Goal: Task Accomplishment & Management: Manage account settings

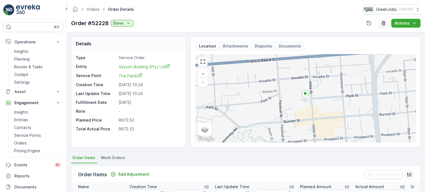
click at [23, 67] on p "Routes & Tasks" at bounding box center [28, 67] width 29 height 6
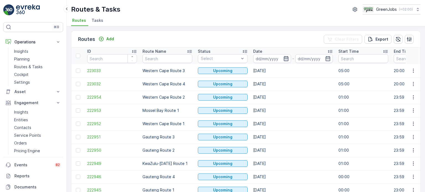
click at [287, 56] on icon "button" at bounding box center [286, 58] width 5 height 5
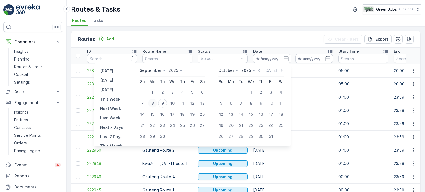
click at [153, 105] on div "8" at bounding box center [152, 103] width 9 height 9
type input "[DATE]"
click at [153, 105] on div "8" at bounding box center [152, 103] width 9 height 9
type input "[DATE]"
click at [153, 105] on div "8" at bounding box center [152, 103] width 9 height 9
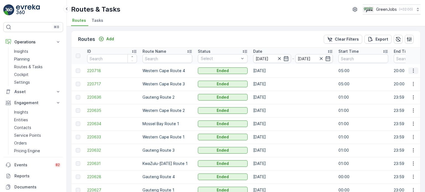
click at [412, 68] on icon "button" at bounding box center [414, 71] width 6 height 6
drag, startPoint x: 410, startPoint y: 72, endPoint x: 399, endPoint y: 79, distance: 13.0
click at [399, 79] on span "See More Details" at bounding box center [401, 79] width 32 height 6
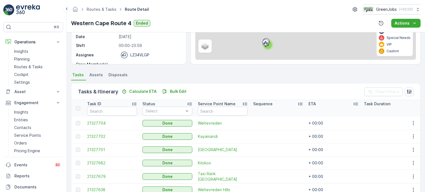
scroll to position [138, 0]
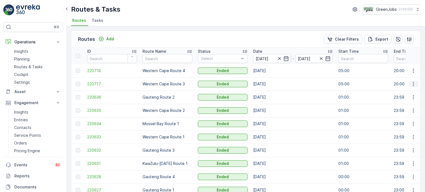
click at [413, 82] on icon "button" at bounding box center [414, 84] width 6 height 6
click at [409, 91] on span "See More Details" at bounding box center [401, 92] width 32 height 6
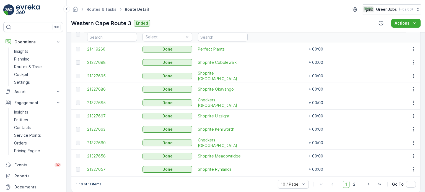
scroll to position [166, 0]
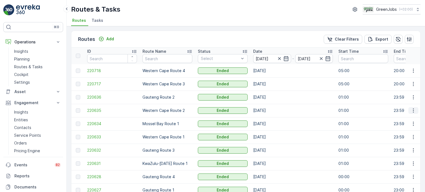
click at [412, 109] on icon "button" at bounding box center [414, 111] width 6 height 6
click at [399, 117] on span "See More Details" at bounding box center [401, 119] width 32 height 6
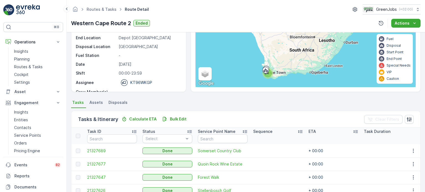
scroll to position [83, 0]
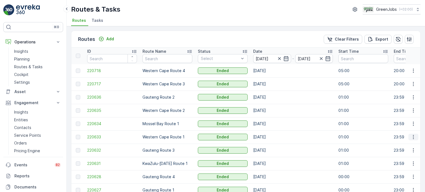
click at [412, 137] on icon "button" at bounding box center [414, 138] width 6 height 6
click at [399, 144] on span "See More Details" at bounding box center [401, 146] width 32 height 6
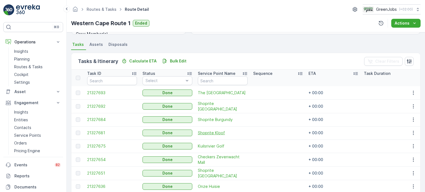
scroll to position [166, 0]
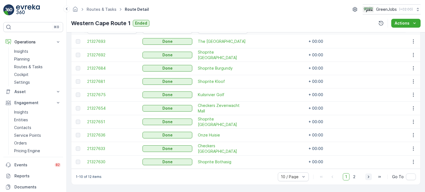
click at [367, 176] on icon "button" at bounding box center [369, 177] width 6 height 6
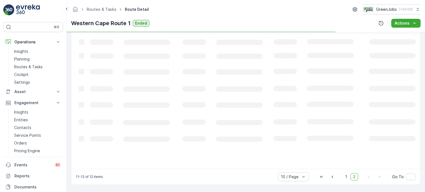
scroll to position [149, 0]
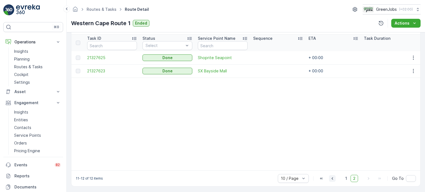
click at [335, 181] on icon "button" at bounding box center [333, 179] width 6 height 6
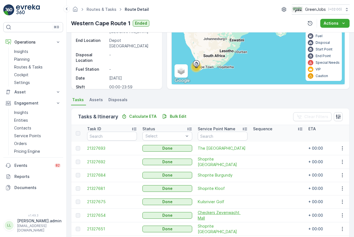
scroll to position [83, 0]
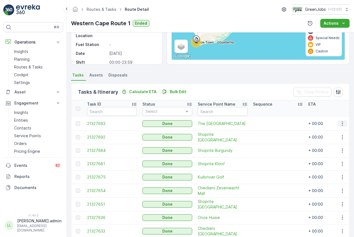
click at [343, 124] on icon "button" at bounding box center [343, 124] width 6 height 6
click at [325, 132] on span "See More Details" at bounding box center [336, 132] width 32 height 6
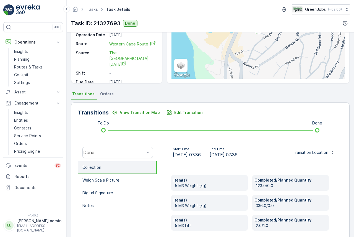
scroll to position [55, 0]
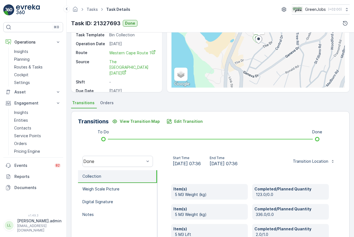
click at [106, 104] on span "Orders" at bounding box center [107, 103] width 14 height 6
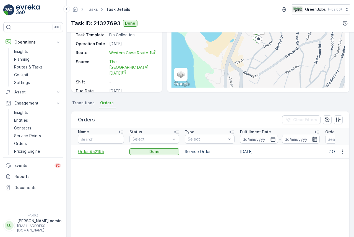
click at [87, 150] on span "Order #52195" at bounding box center [101, 152] width 46 height 6
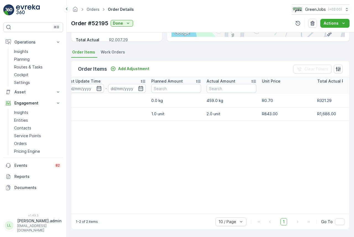
scroll to position [0, 151]
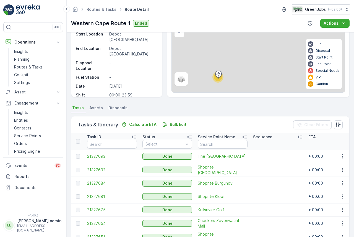
scroll to position [55, 0]
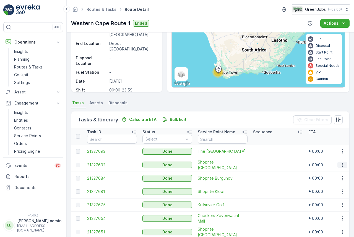
click at [340, 164] on icon "button" at bounding box center [343, 165] width 6 height 6
click at [337, 173] on span "See More Details" at bounding box center [336, 173] width 32 height 6
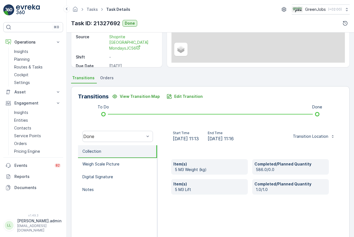
scroll to position [83, 0]
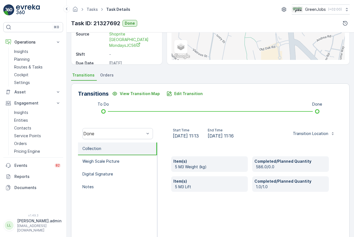
click at [104, 75] on span "Orders" at bounding box center [107, 75] width 14 height 6
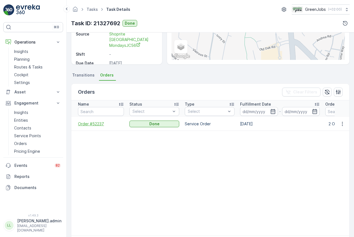
click at [90, 123] on span "Order #52237" at bounding box center [101, 124] width 46 height 6
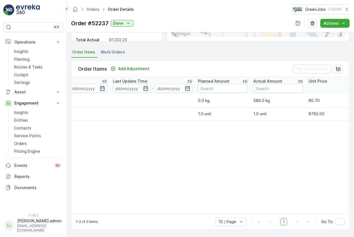
scroll to position [0, 60]
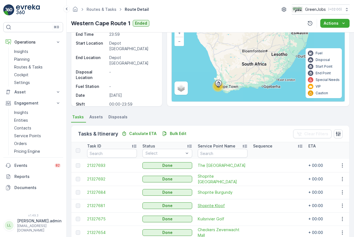
scroll to position [55, 0]
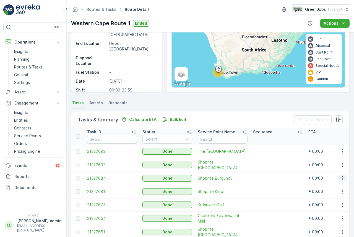
click at [340, 177] on icon "button" at bounding box center [343, 178] width 6 height 6
click at [336, 184] on span "See More Details" at bounding box center [336, 186] width 32 height 6
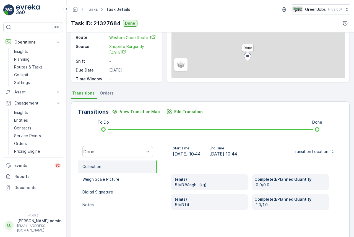
scroll to position [83, 0]
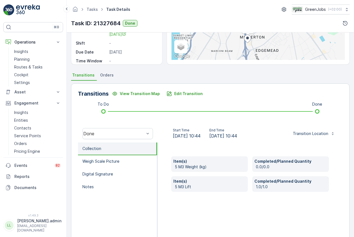
click at [109, 76] on span "Orders" at bounding box center [107, 75] width 14 height 6
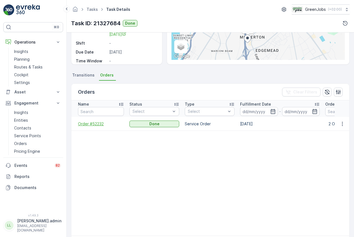
click at [92, 123] on span "Order #52232" at bounding box center [101, 124] width 46 height 6
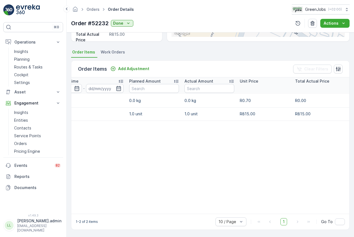
scroll to position [0, 173]
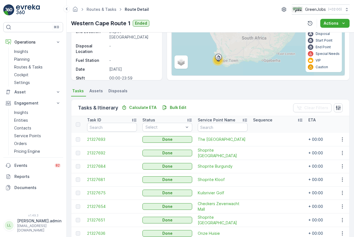
scroll to position [83, 0]
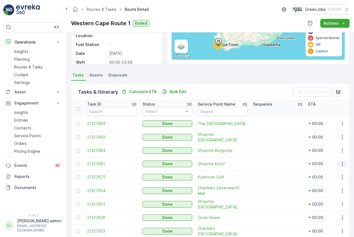
click at [341, 162] on icon "button" at bounding box center [343, 164] width 6 height 6
click at [324, 171] on span "See More Details" at bounding box center [336, 172] width 32 height 6
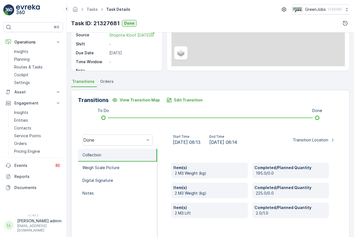
scroll to position [111, 0]
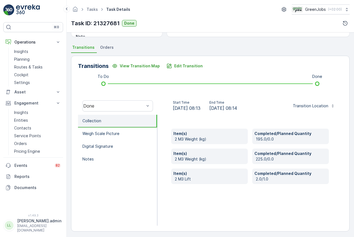
click at [110, 49] on span "Orders" at bounding box center [107, 48] width 14 height 6
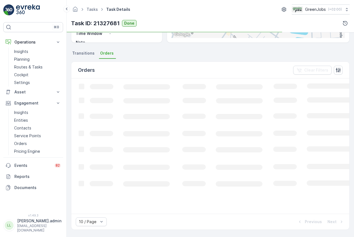
scroll to position [105, 0]
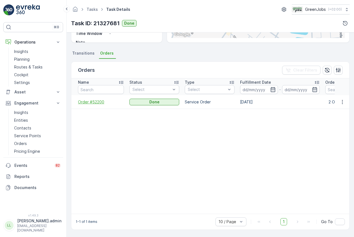
click at [97, 101] on span "Order #52200" at bounding box center [101, 102] width 46 height 6
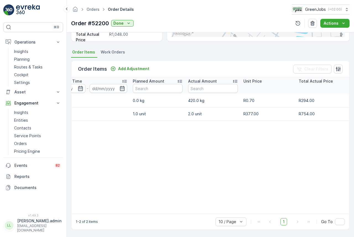
scroll to position [0, 177]
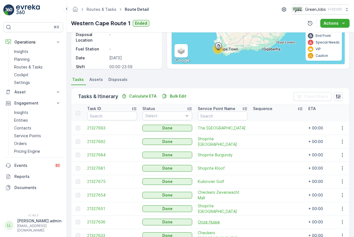
scroll to position [111, 0]
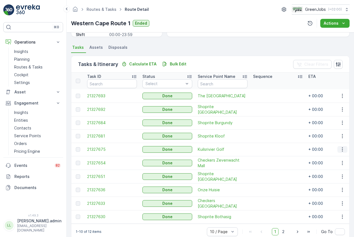
click at [342, 148] on icon "button" at bounding box center [343, 149] width 6 height 6
click at [326, 154] on div "See More Details" at bounding box center [336, 157] width 37 height 8
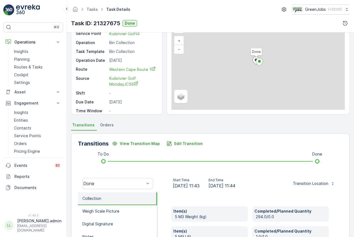
scroll to position [55, 0]
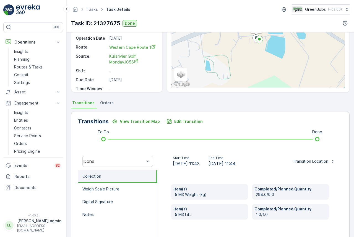
click at [107, 104] on span "Orders" at bounding box center [107, 103] width 14 height 6
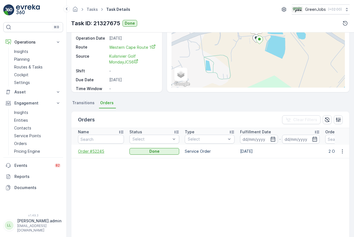
click at [94, 149] on span "Order #52245" at bounding box center [101, 151] width 46 height 6
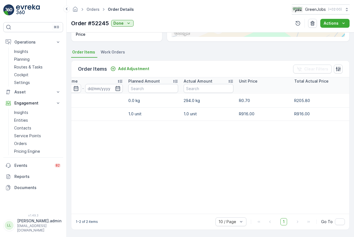
scroll to position [0, 172]
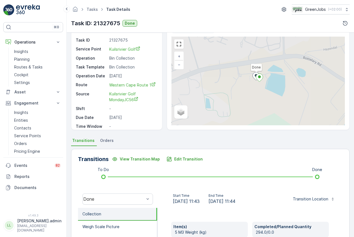
scroll to position [55, 0]
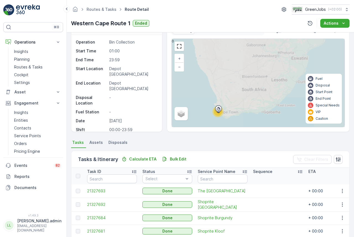
scroll to position [111, 0]
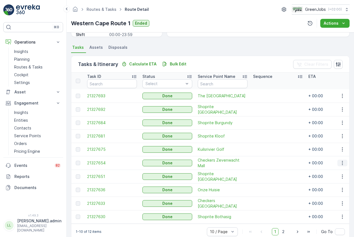
click at [343, 162] on icon "button" at bounding box center [343, 163] width 6 height 6
click at [333, 169] on span "See More Details" at bounding box center [336, 171] width 32 height 6
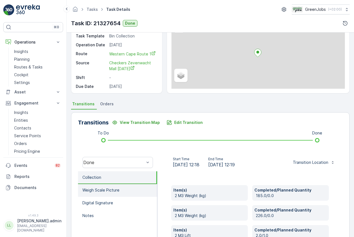
scroll to position [83, 0]
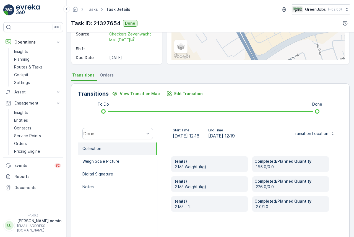
click at [107, 74] on span "Orders" at bounding box center [107, 75] width 14 height 6
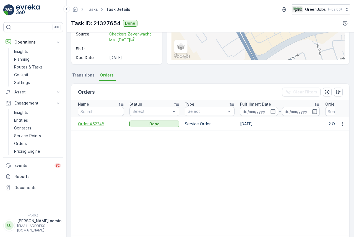
click at [93, 126] on span "Order #52248" at bounding box center [101, 124] width 46 height 6
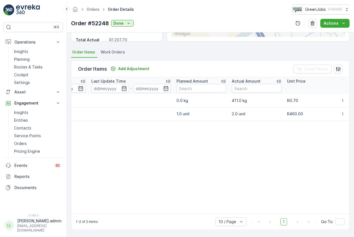
scroll to position [0, 117]
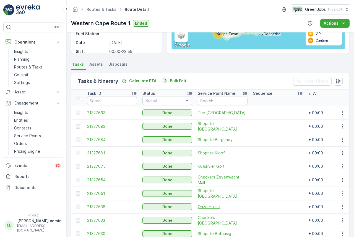
scroll to position [111, 0]
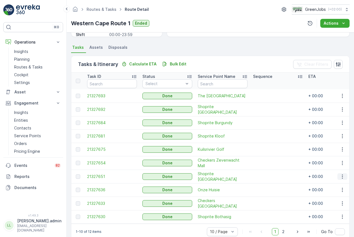
click at [343, 174] on icon "button" at bounding box center [343, 177] width 6 height 6
click at [323, 181] on span "See More Details" at bounding box center [336, 184] width 32 height 6
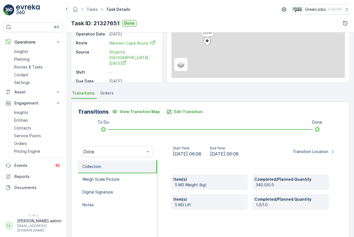
scroll to position [83, 0]
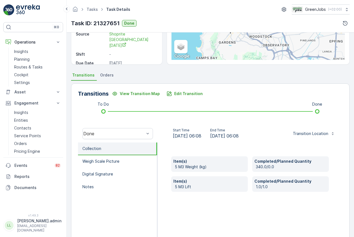
click at [107, 77] on span "Orders" at bounding box center [107, 75] width 14 height 6
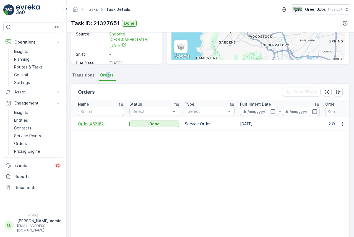
click at [91, 123] on span "Order #52182" at bounding box center [101, 124] width 46 height 6
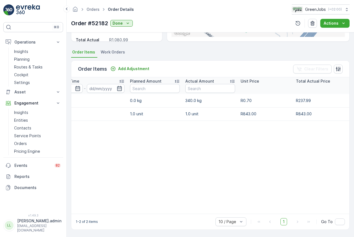
scroll to position [0, 177]
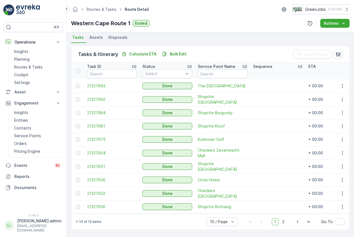
scroll to position [122, 0]
click at [341, 177] on icon "button" at bounding box center [343, 180] width 6 height 6
click at [332, 184] on span "See More Details" at bounding box center [336, 186] width 32 height 6
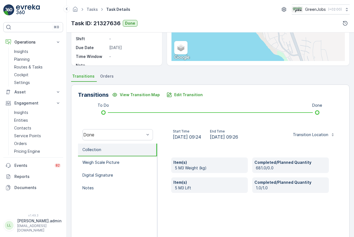
scroll to position [83, 0]
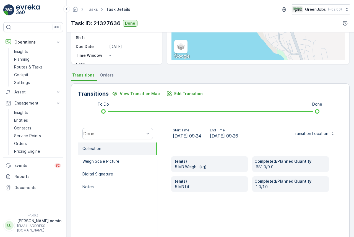
click at [109, 75] on span "Orders" at bounding box center [107, 75] width 14 height 6
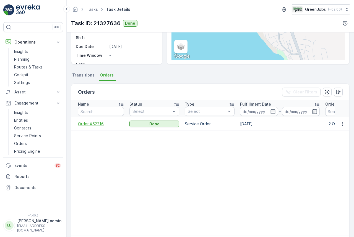
click at [90, 122] on span "Order #52216" at bounding box center [101, 124] width 46 height 6
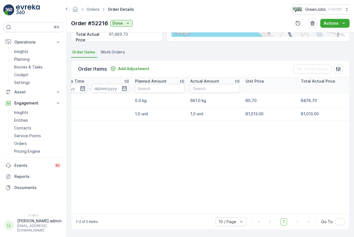
scroll to position [0, 174]
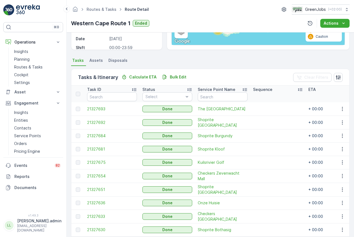
scroll to position [111, 0]
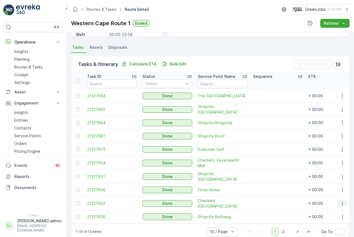
click at [341, 192] on icon "button" at bounding box center [343, 203] width 6 height 6
click at [325, 192] on span "See More Details" at bounding box center [336, 211] width 32 height 6
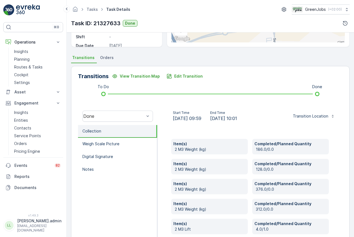
scroll to position [111, 0]
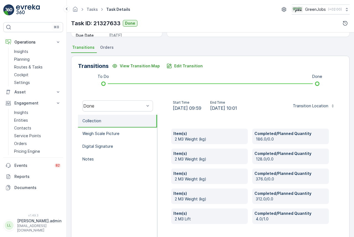
click at [106, 48] on span "Orders" at bounding box center [107, 48] width 14 height 6
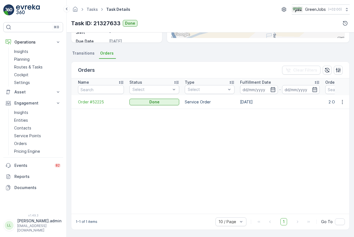
scroll to position [105, 0]
click at [96, 101] on span "Order #52225" at bounding box center [101, 102] width 46 height 6
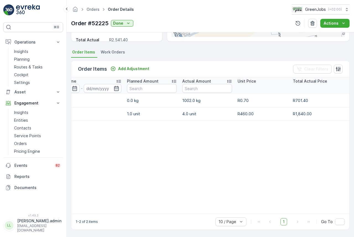
scroll to position [0, 177]
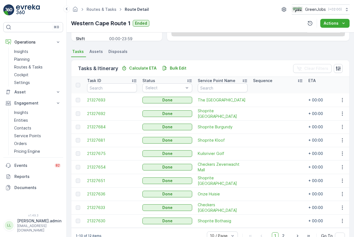
scroll to position [111, 0]
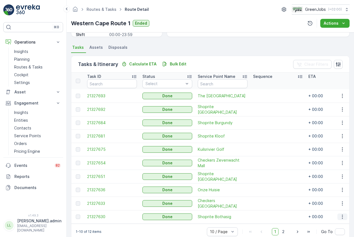
click at [341, 192] on icon "button" at bounding box center [343, 217] width 6 height 6
click at [327, 192] on span "See More Details" at bounding box center [336, 224] width 32 height 6
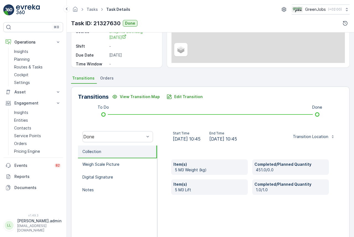
scroll to position [83, 0]
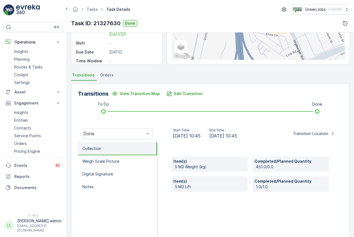
click at [103, 77] on span "Orders" at bounding box center [107, 75] width 14 height 6
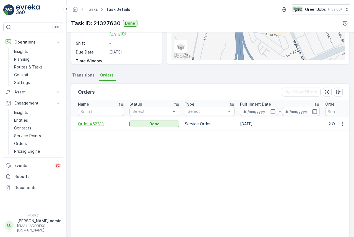
click at [96, 124] on span "Order #52233" at bounding box center [101, 124] width 46 height 6
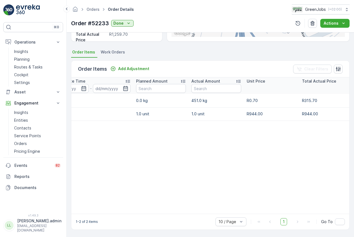
scroll to position [0, 167]
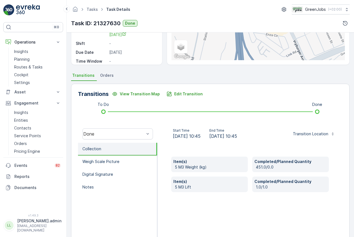
scroll to position [83, 0]
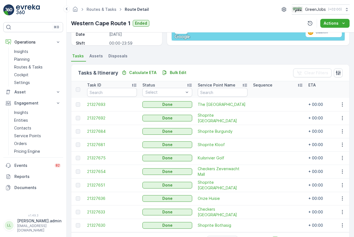
scroll to position [122, 0]
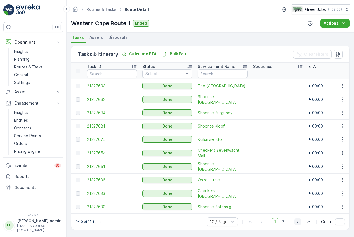
click at [297, 192] on icon "button" at bounding box center [297, 221] width 1 height 2
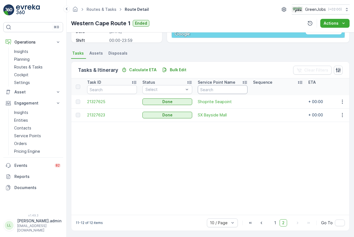
scroll to position [109, 0]
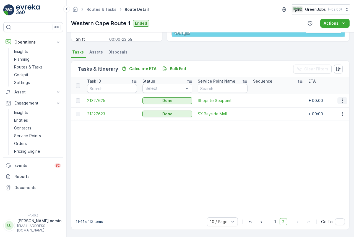
click at [342, 98] on icon "button" at bounding box center [343, 101] width 6 height 6
click at [335, 105] on span "See More Details" at bounding box center [336, 106] width 32 height 6
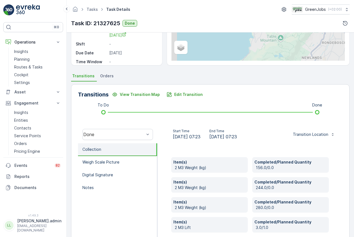
scroll to position [83, 0]
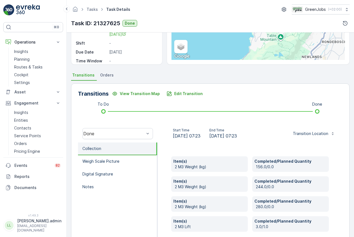
click at [106, 75] on span "Orders" at bounding box center [107, 75] width 14 height 6
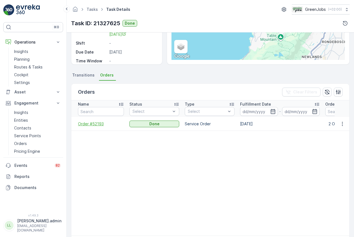
click at [96, 124] on span "Order #52193" at bounding box center [101, 124] width 46 height 6
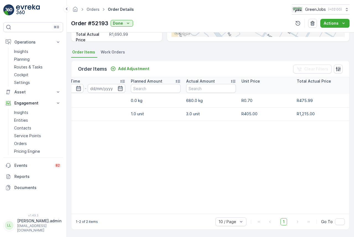
scroll to position [0, 169]
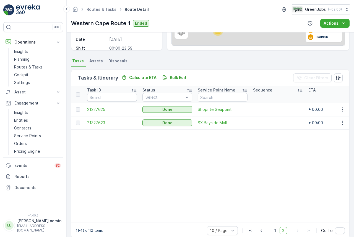
scroll to position [109, 0]
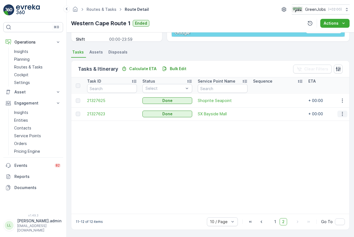
click at [341, 111] on icon "button" at bounding box center [343, 114] width 6 height 6
click at [330, 119] on span "See More Details" at bounding box center [336, 120] width 32 height 6
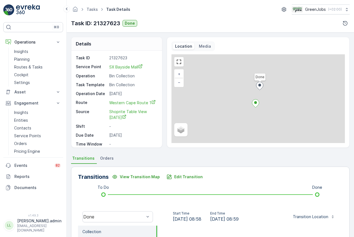
scroll to position [83, 0]
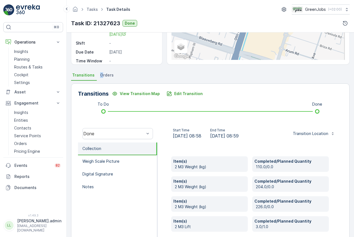
click at [101, 77] on span "Orders" at bounding box center [107, 75] width 14 height 6
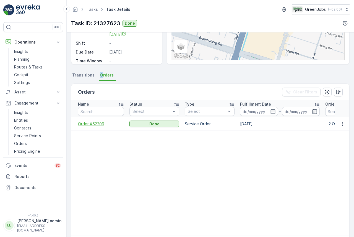
click at [94, 126] on span "Order #52209" at bounding box center [101, 124] width 46 height 6
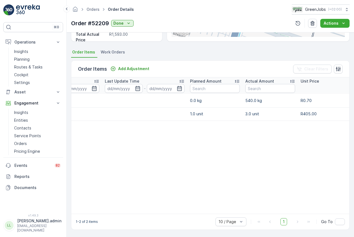
scroll to position [0, 177]
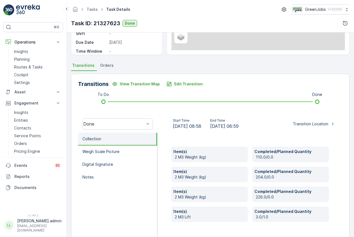
scroll to position [112, 0]
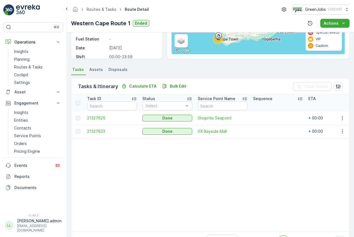
scroll to position [109, 0]
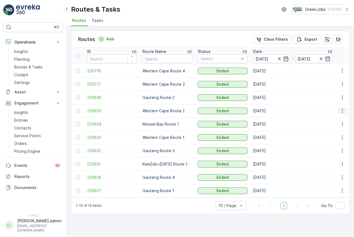
click at [342, 110] on icon "button" at bounding box center [343, 111] width 6 height 6
click at [335, 120] on span "See More Details" at bounding box center [330, 119] width 32 height 6
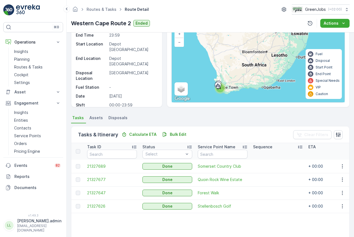
scroll to position [28, 0]
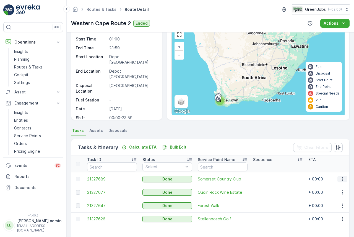
click at [341, 178] on icon "button" at bounding box center [343, 179] width 6 height 6
click at [328, 185] on span "See More Details" at bounding box center [336, 187] width 32 height 6
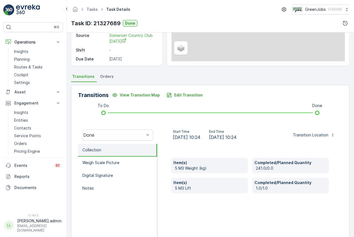
scroll to position [83, 0]
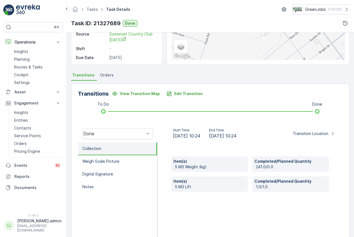
click at [110, 75] on span "Orders" at bounding box center [107, 75] width 14 height 6
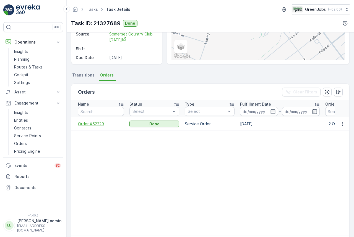
click at [90, 125] on span "Order #52229" at bounding box center [101, 124] width 46 height 6
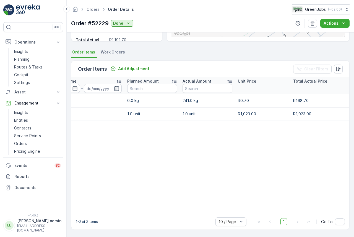
scroll to position [0, 177]
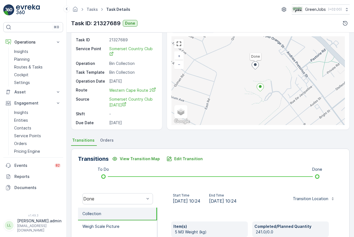
scroll to position [28, 0]
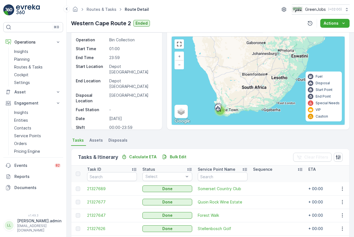
scroll to position [28, 0]
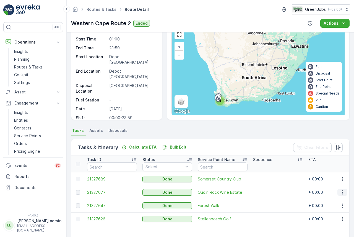
click at [342, 192] on icon "button" at bounding box center [343, 192] width 6 height 6
click at [338, 192] on span "See More Details" at bounding box center [336, 201] width 32 height 6
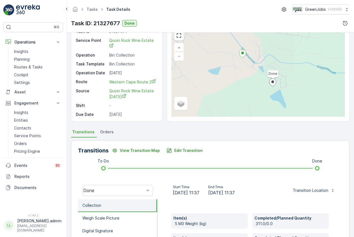
scroll to position [83, 0]
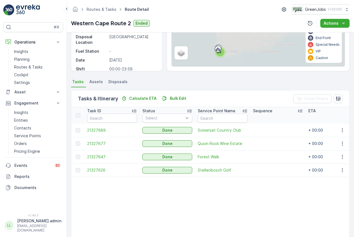
scroll to position [83, 0]
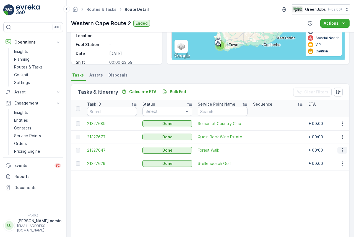
click at [342, 150] on icon "button" at bounding box center [343, 150] width 6 height 6
click at [331, 159] on span "See More Details" at bounding box center [336, 159] width 32 height 6
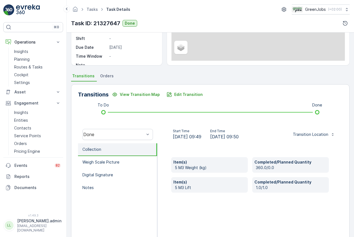
scroll to position [83, 0]
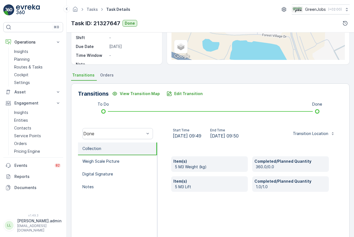
click at [107, 74] on span "Orders" at bounding box center [107, 75] width 14 height 6
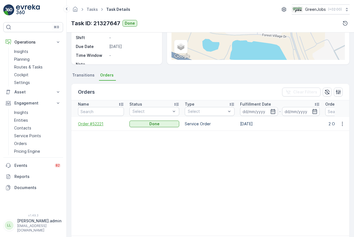
click at [93, 123] on span "Order #52221" at bounding box center [101, 124] width 46 height 6
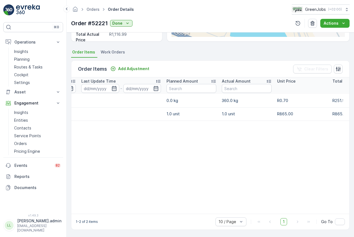
scroll to position [0, 177]
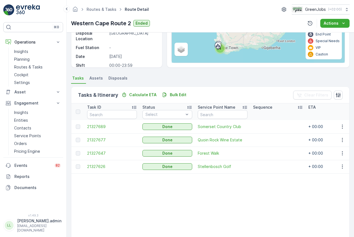
scroll to position [83, 0]
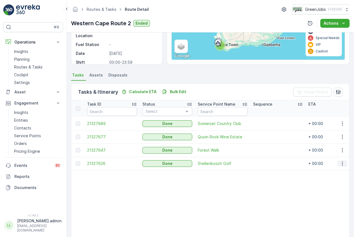
click at [341, 163] on icon "button" at bounding box center [343, 164] width 6 height 6
click at [328, 172] on span "See More Details" at bounding box center [336, 172] width 32 height 6
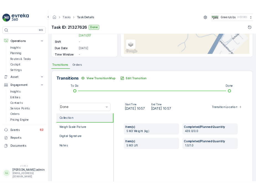
scroll to position [105, 0]
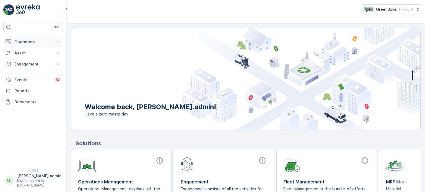
click at [32, 42] on p "Operations" at bounding box center [33, 42] width 38 height 6
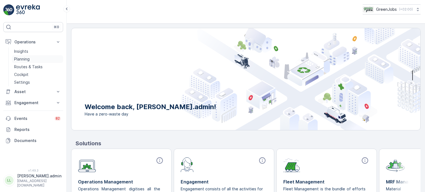
click at [24, 57] on p "Planning" at bounding box center [22, 59] width 16 height 6
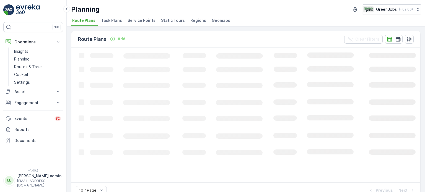
click at [145, 23] on span "Service Points" at bounding box center [142, 21] width 28 height 6
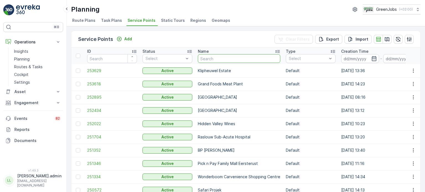
click at [216, 58] on input "text" at bounding box center [239, 58] width 83 height 9
type input "lege"
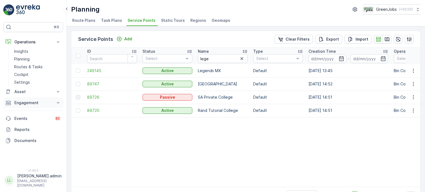
click at [25, 103] on p "Engagement" at bounding box center [33, 103] width 38 height 6
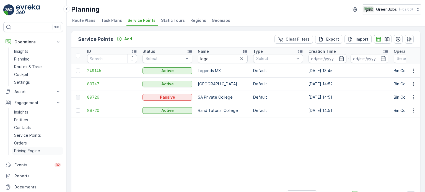
click at [23, 150] on p "Pricing Engine" at bounding box center [27, 151] width 26 height 6
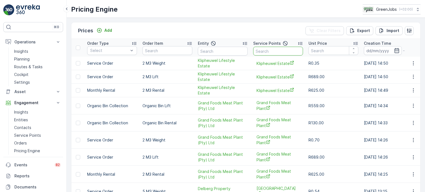
click at [276, 52] on input "text" at bounding box center [278, 51] width 50 height 9
type input "legend"
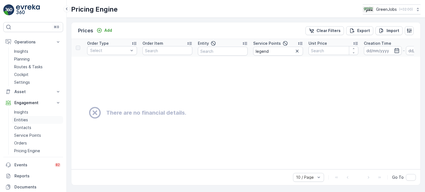
click at [21, 118] on p "Entities" at bounding box center [21, 120] width 14 height 6
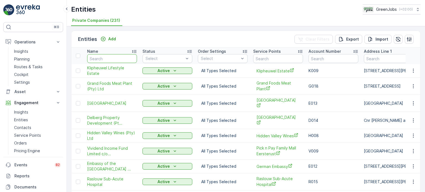
click at [104, 58] on input "text" at bounding box center [112, 58] width 50 height 9
type input "lege"
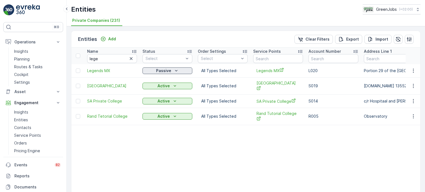
click at [171, 72] on div "Passive" at bounding box center [167, 71] width 45 height 6
click at [152, 78] on span "Active" at bounding box center [152, 79] width 12 height 6
click at [24, 61] on p "Planning" at bounding box center [22, 59] width 16 height 6
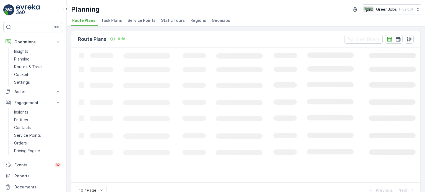
click at [139, 20] on span "Service Points" at bounding box center [142, 21] width 28 height 6
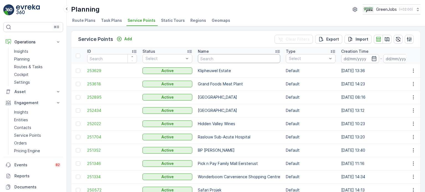
click at [237, 56] on input "text" at bounding box center [239, 58] width 83 height 9
type input "legen"
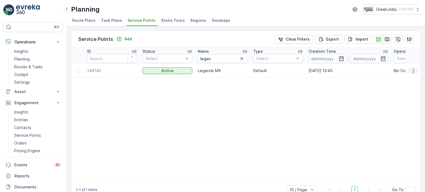
click at [411, 70] on icon "button" at bounding box center [414, 71] width 6 height 6
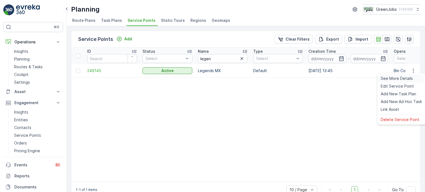
click at [389, 78] on span "See More Details" at bounding box center [397, 79] width 32 height 6
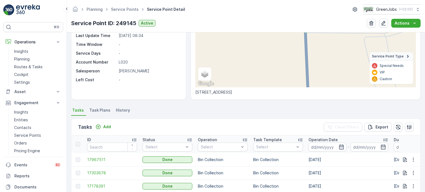
scroll to position [28, 0]
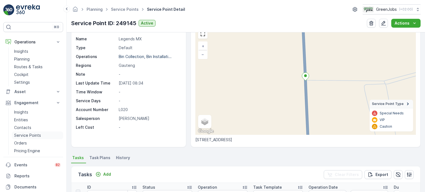
click at [28, 133] on p "Service Points" at bounding box center [27, 136] width 27 height 6
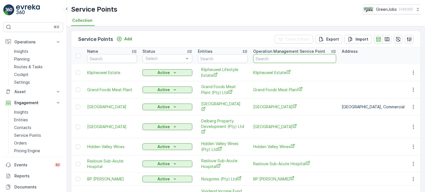
click at [264, 59] on input "text" at bounding box center [294, 58] width 83 height 9
type input "leh"
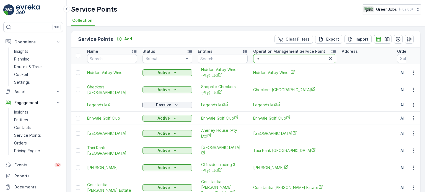
click at [272, 58] on input "le" at bounding box center [294, 58] width 83 height 9
type input "legen"
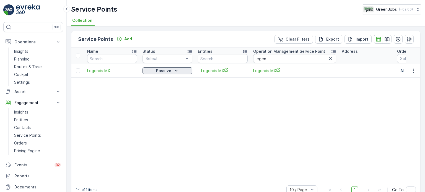
click at [182, 69] on div "Passive" at bounding box center [167, 71] width 45 height 6
click at [151, 88] on span "Active" at bounding box center [152, 87] width 12 height 6
click at [28, 148] on p "Pricing Engine" at bounding box center [27, 151] width 26 height 6
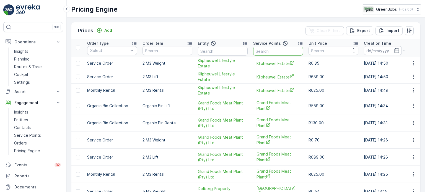
click at [266, 53] on input "text" at bounding box center [278, 51] width 50 height 9
type input "legen"
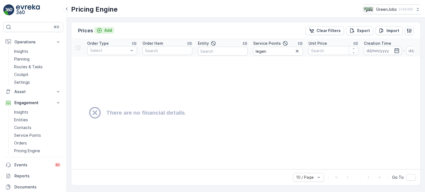
click at [106, 31] on p "Add" at bounding box center [108, 31] width 8 height 6
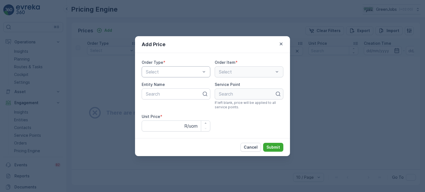
click at [162, 68] on div "Select" at bounding box center [176, 71] width 69 height 11
click at [169, 112] on span "Service Order" at bounding box center [159, 113] width 28 height 5
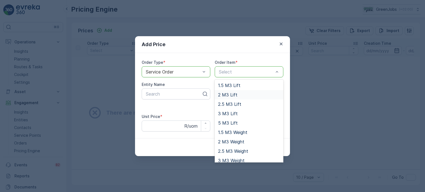
click at [230, 94] on span "2 M3 Lift" at bounding box center [227, 94] width 19 height 5
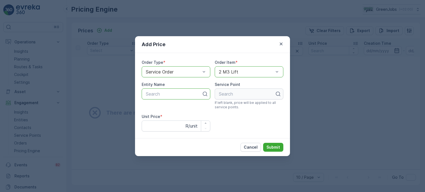
click at [165, 95] on div at bounding box center [173, 94] width 57 height 5
type input "leg"
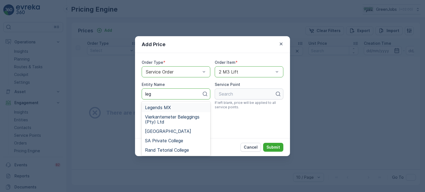
click at [166, 108] on span "Legends MX" at bounding box center [158, 107] width 26 height 5
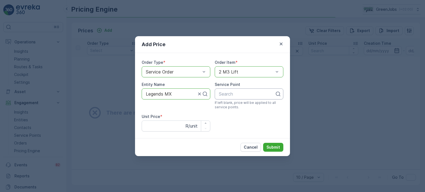
click at [228, 92] on div at bounding box center [246, 94] width 57 height 5
type input "lege"
click at [235, 108] on span "Legends MX" at bounding box center [231, 107] width 26 height 5
click at [163, 126] on Price "Unit Price" at bounding box center [176, 126] width 69 height 11
type Price "430"
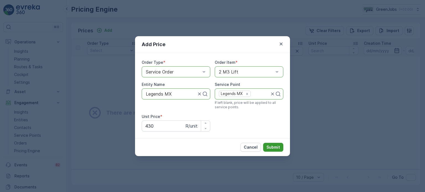
click at [272, 145] on p "Submit" at bounding box center [274, 148] width 14 height 6
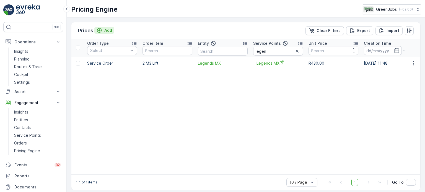
click at [109, 31] on p "Add" at bounding box center [108, 31] width 8 height 6
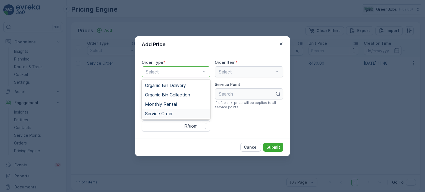
click at [168, 114] on span "Service Order" at bounding box center [159, 113] width 28 height 5
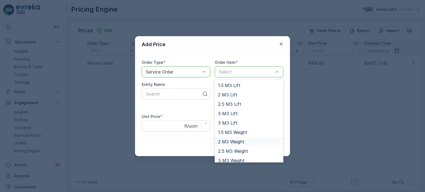
click at [228, 141] on span "2 M3 Weight" at bounding box center [231, 142] width 26 height 5
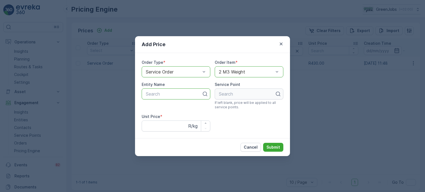
click at [179, 95] on div at bounding box center [173, 94] width 57 height 5
type input "leg"
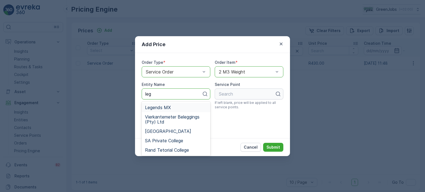
click at [158, 109] on span "Legends MX" at bounding box center [158, 107] width 26 height 5
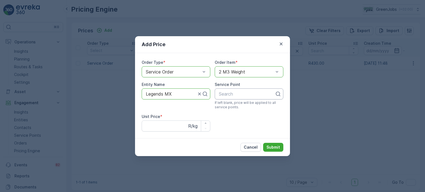
click at [230, 94] on div at bounding box center [246, 94] width 57 height 5
type input "lege"
click at [234, 108] on span "Legends MX" at bounding box center [231, 107] width 26 height 5
click at [169, 123] on Price "Unit Price" at bounding box center [176, 126] width 69 height 11
type Price "0.54"
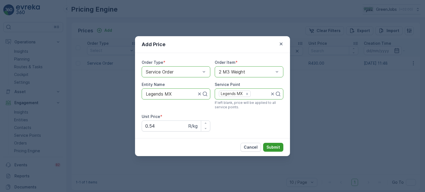
click at [280, 148] on button "Submit" at bounding box center [273, 147] width 20 height 9
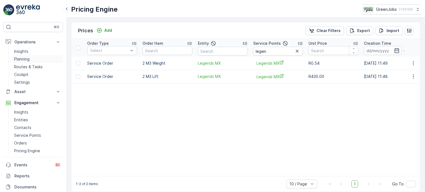
click at [24, 57] on p "Planning" at bounding box center [22, 59] width 16 height 6
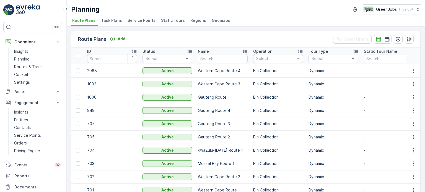
click at [143, 20] on span "Service Points" at bounding box center [142, 21] width 28 height 6
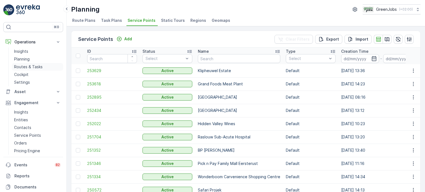
click at [34, 66] on p "Routes & Tasks" at bounding box center [28, 67] width 29 height 6
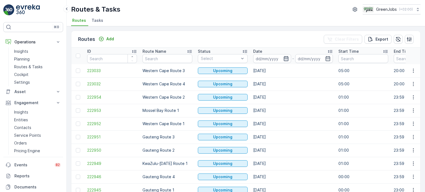
click at [285, 58] on icon "button" at bounding box center [287, 59] width 6 height 6
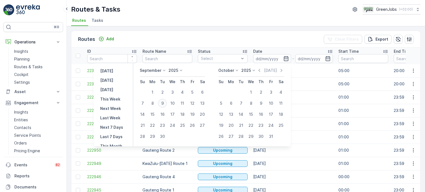
click at [164, 104] on div "9" at bounding box center [162, 103] width 9 height 9
type input "09.09.2025"
click at [164, 104] on div "9" at bounding box center [162, 103] width 9 height 9
type input "09.09.2025"
click at [164, 104] on div "9" at bounding box center [162, 103] width 9 height 9
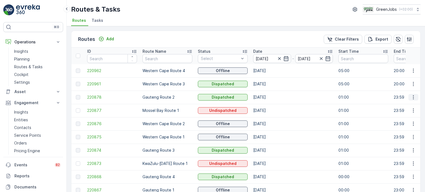
click at [411, 98] on icon "button" at bounding box center [414, 98] width 6 height 6
click at [400, 104] on span "See More Details" at bounding box center [401, 106] width 32 height 6
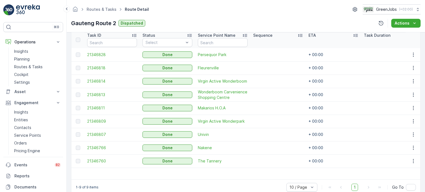
scroll to position [164, 0]
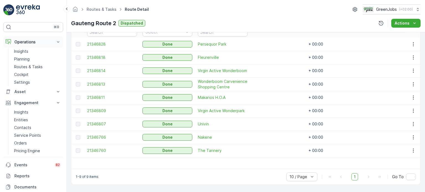
click at [27, 43] on p "Operations" at bounding box center [33, 42] width 38 height 6
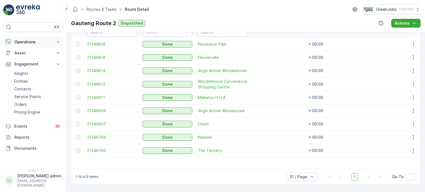
click at [27, 42] on p "Operations" at bounding box center [33, 42] width 38 height 6
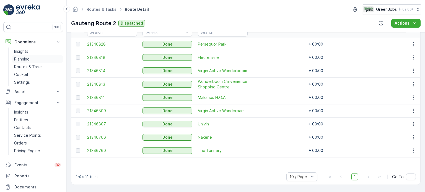
click at [26, 58] on p "Planning" at bounding box center [22, 59] width 16 height 6
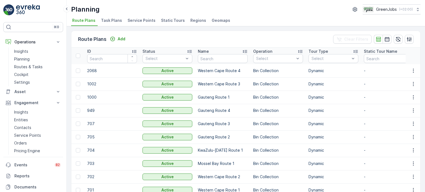
click at [148, 19] on span "Service Points" at bounding box center [142, 21] width 28 height 6
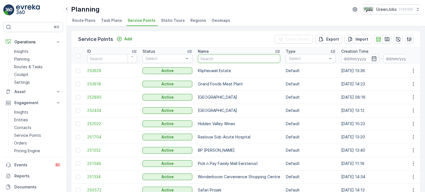
click at [246, 60] on input "text" at bounding box center [239, 58] width 83 height 9
type input "ng m"
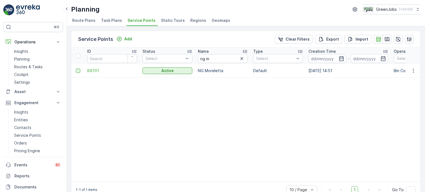
click at [77, 69] on div at bounding box center [78, 71] width 4 height 4
click at [76, 69] on input "checkbox" at bounding box center [76, 69] width 0 height 0
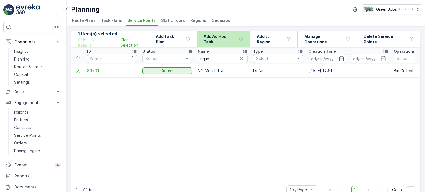
click at [242, 37] on div "Add Ad Hoc Task" at bounding box center [224, 39] width 40 height 16
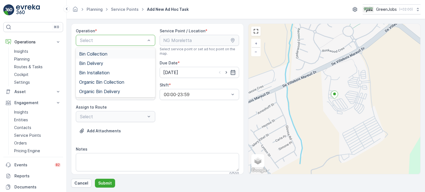
click at [104, 53] on span "Bin Collection" at bounding box center [93, 54] width 28 height 5
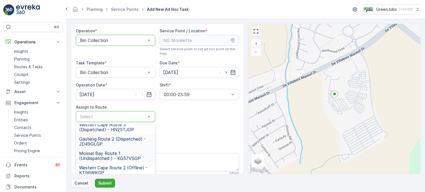
scroll to position [28, 0]
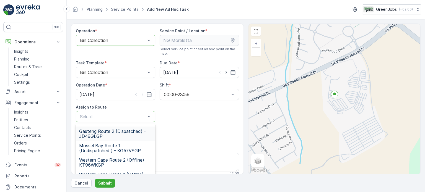
click at [107, 133] on span "Gauteng Route 2 (Dispatched) - JD49GLGP" at bounding box center [115, 134] width 73 height 10
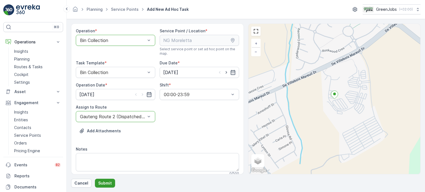
click at [104, 182] on p "Submit" at bounding box center [105, 184] width 14 height 6
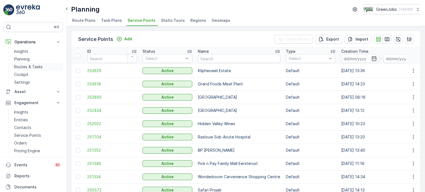
click at [28, 68] on p "Routes & Tasks" at bounding box center [28, 67] width 29 height 6
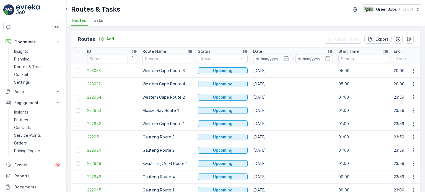
click at [284, 59] on icon "button" at bounding box center [286, 58] width 5 height 5
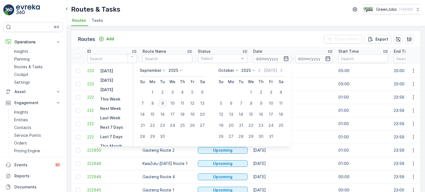
click at [163, 103] on div "9" at bounding box center [162, 103] width 9 height 9
type input "09.09.2025"
click at [163, 103] on div "9" at bounding box center [162, 103] width 9 height 9
type input "09.09.2025"
click at [163, 103] on div "9" at bounding box center [162, 103] width 9 height 9
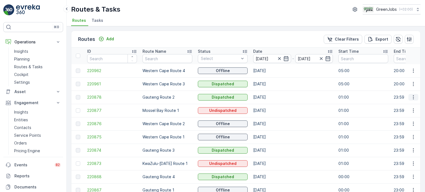
click at [411, 96] on icon "button" at bounding box center [414, 98] width 6 height 6
click at [399, 103] on span "See More Details" at bounding box center [401, 106] width 32 height 6
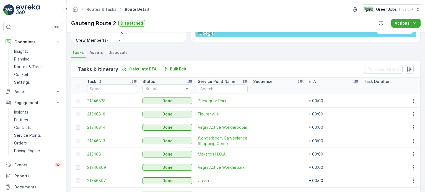
scroll to position [138, 0]
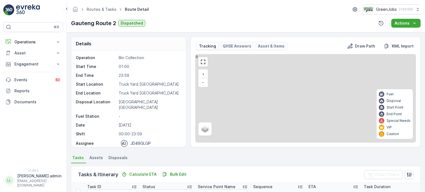
scroll to position [83, 0]
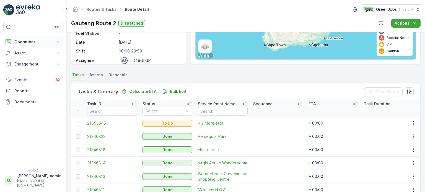
click at [24, 44] on p "Operations" at bounding box center [33, 42] width 38 height 6
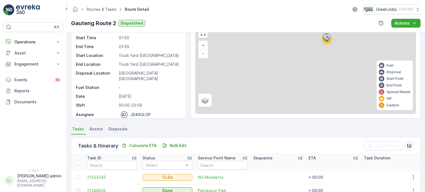
scroll to position [55, 0]
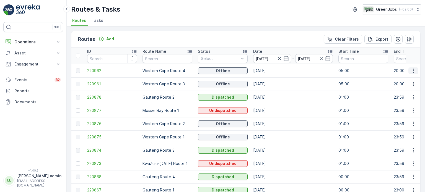
click at [414, 70] on icon "button" at bounding box center [414, 71] width 6 height 6
click at [395, 78] on span "See More Details" at bounding box center [401, 79] width 32 height 6
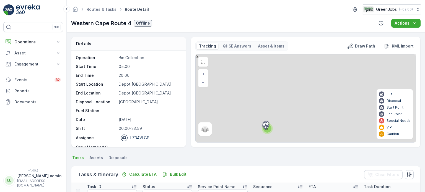
scroll to position [83, 0]
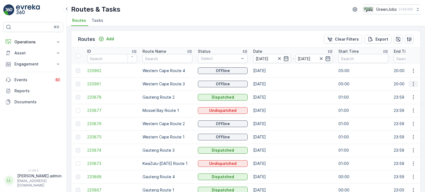
click at [413, 85] on icon "button" at bounding box center [414, 84] width 6 height 6
click at [389, 91] on span "See More Details" at bounding box center [401, 92] width 32 height 6
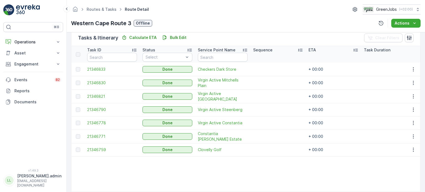
scroll to position [138, 0]
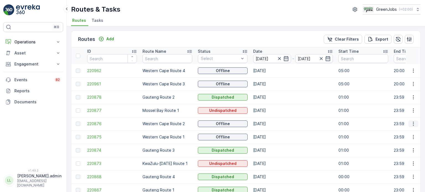
click at [411, 123] on icon "button" at bounding box center [414, 124] width 6 height 6
click at [402, 130] on span "See More Details" at bounding box center [401, 132] width 32 height 6
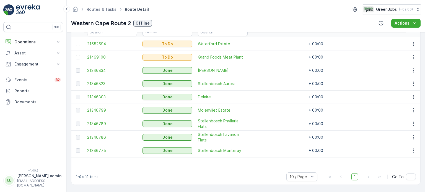
scroll to position [137, 0]
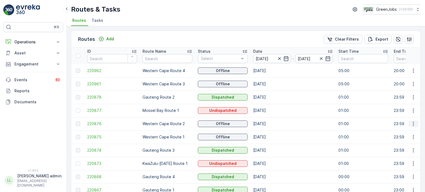
click at [411, 124] on icon "button" at bounding box center [414, 124] width 6 height 6
click at [397, 131] on span "See More Details" at bounding box center [401, 132] width 32 height 6
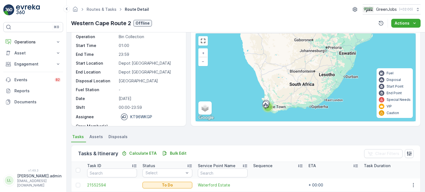
scroll to position [55, 0]
